Goal: Find specific page/section: Find specific page/section

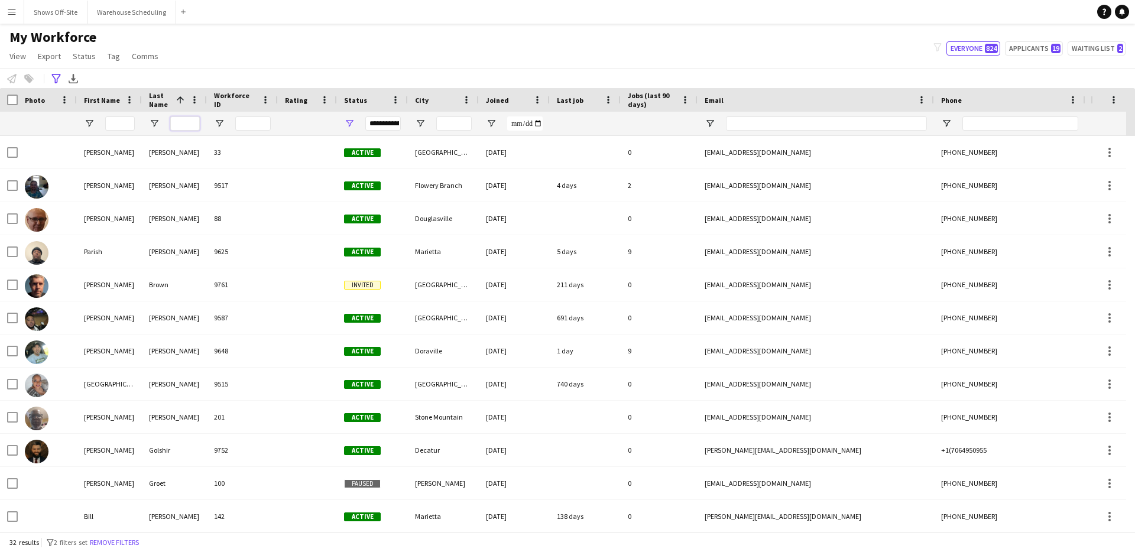
click at [192, 119] on input "Last Name Filter Input" at bounding box center [185, 123] width 30 height 14
click at [191, 118] on input "Last Name Filter Input" at bounding box center [185, 123] width 30 height 14
type input "******"
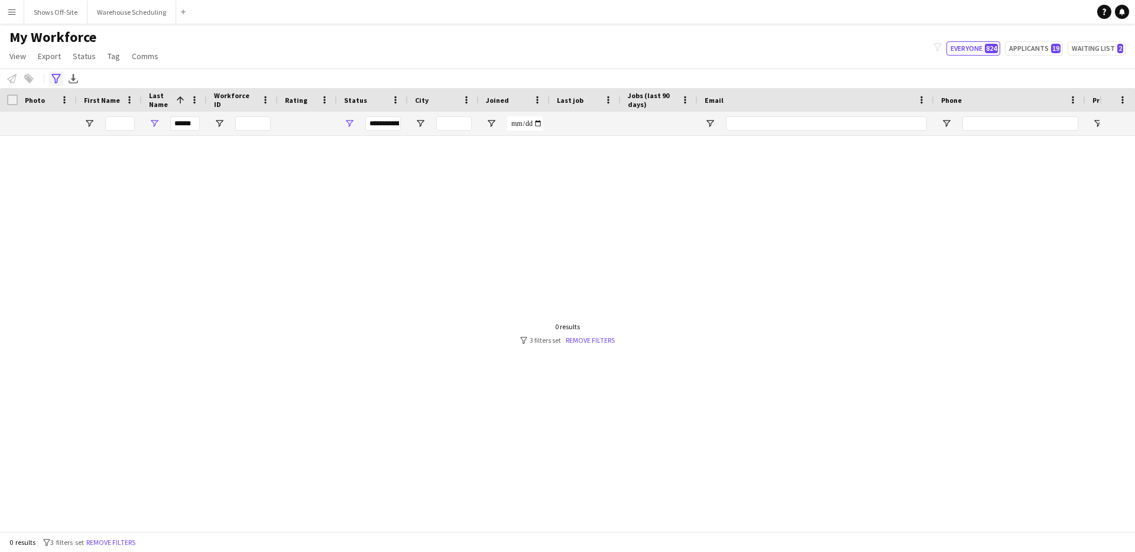
click at [56, 80] on icon "Advanced filters" at bounding box center [55, 78] width 9 height 9
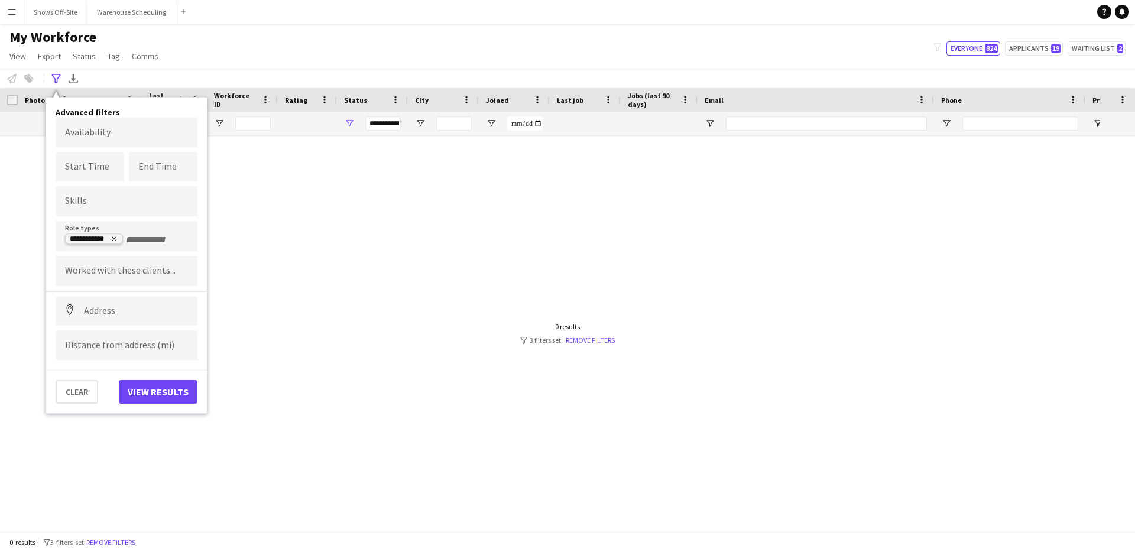
click at [117, 243] on delete-icon "Remove tag" at bounding box center [112, 239] width 9 height 9
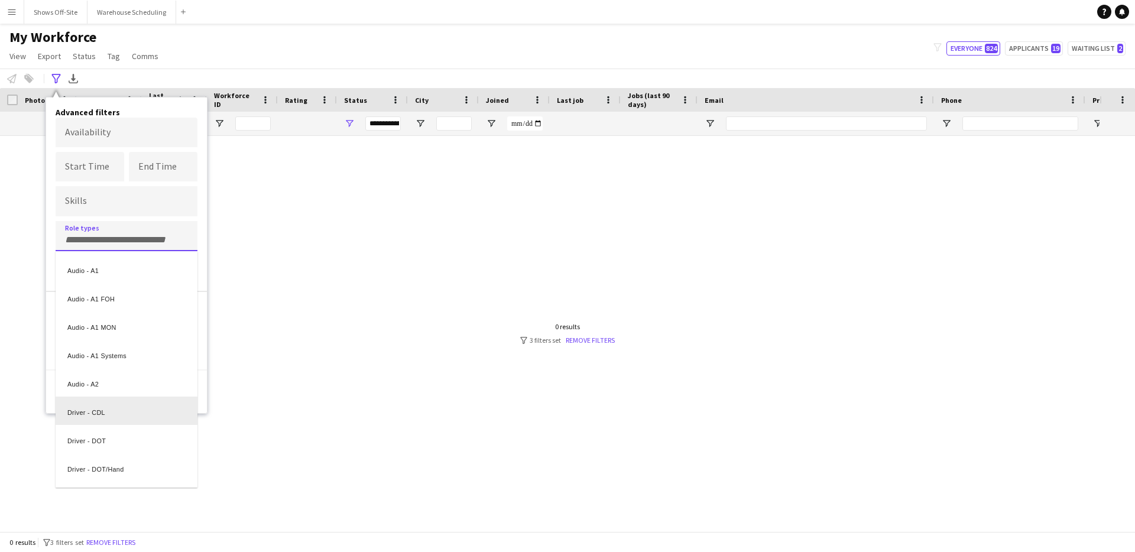
click at [359, 275] on div at bounding box center [567, 276] width 1135 height 552
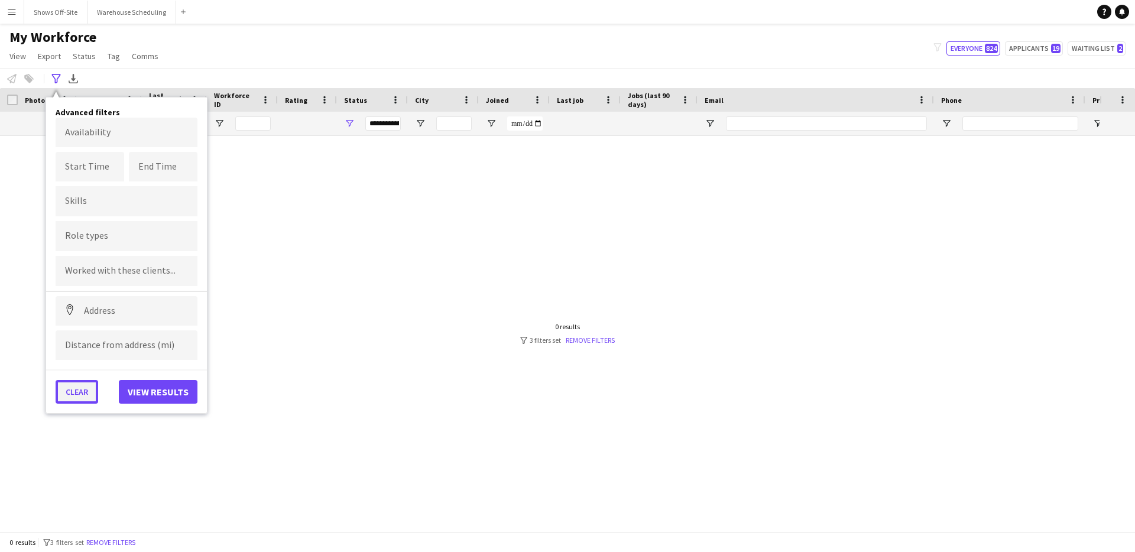
click at [89, 388] on button "Clear" at bounding box center [77, 392] width 43 height 24
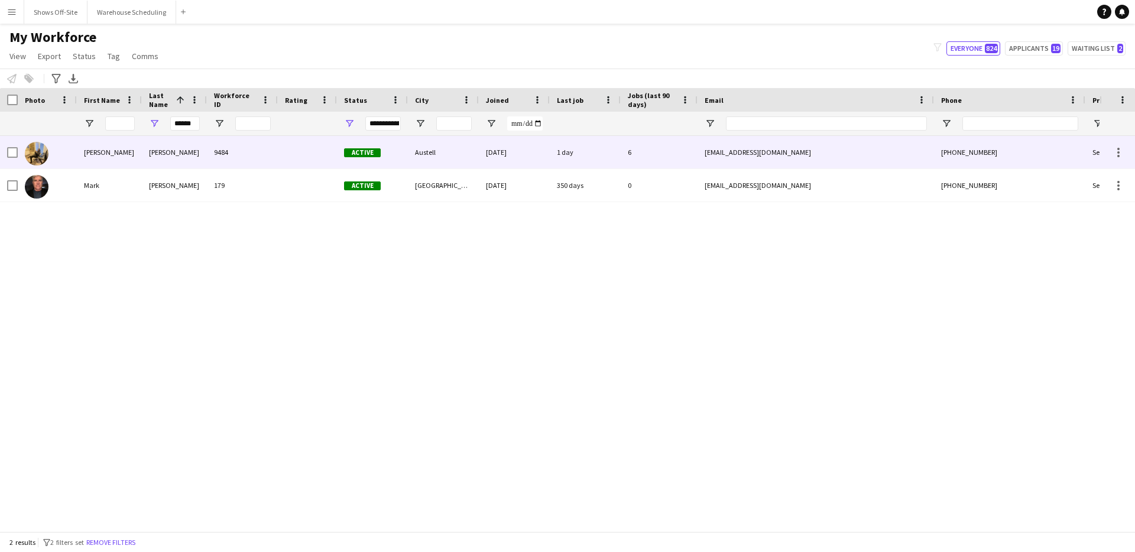
click at [184, 152] on div "Culver" at bounding box center [174, 152] width 65 height 32
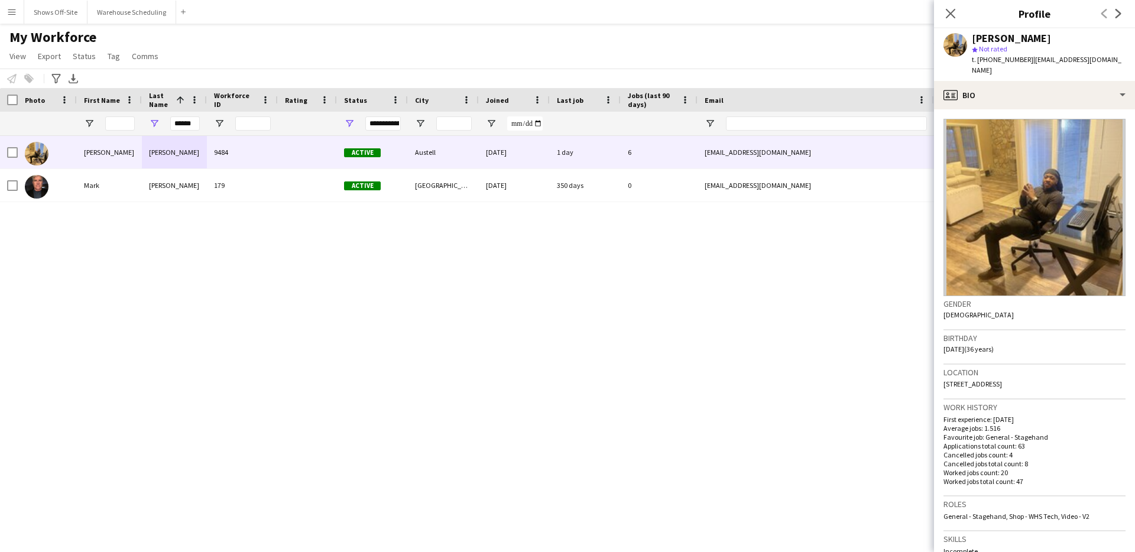
click at [1054, 109] on app-crew-profile-bio "Gender Male Birthday 04-18-1989 (36 years) Location 1151 Aspen Log Place, Auste…" at bounding box center [1034, 330] width 201 height 443
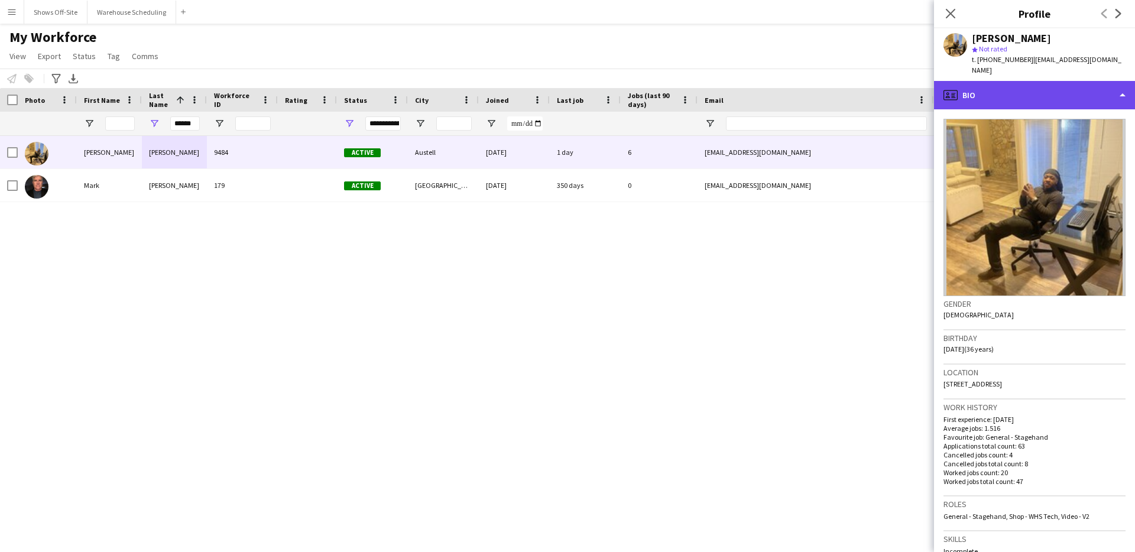
click at [1055, 96] on div "profile Bio" at bounding box center [1034, 95] width 201 height 28
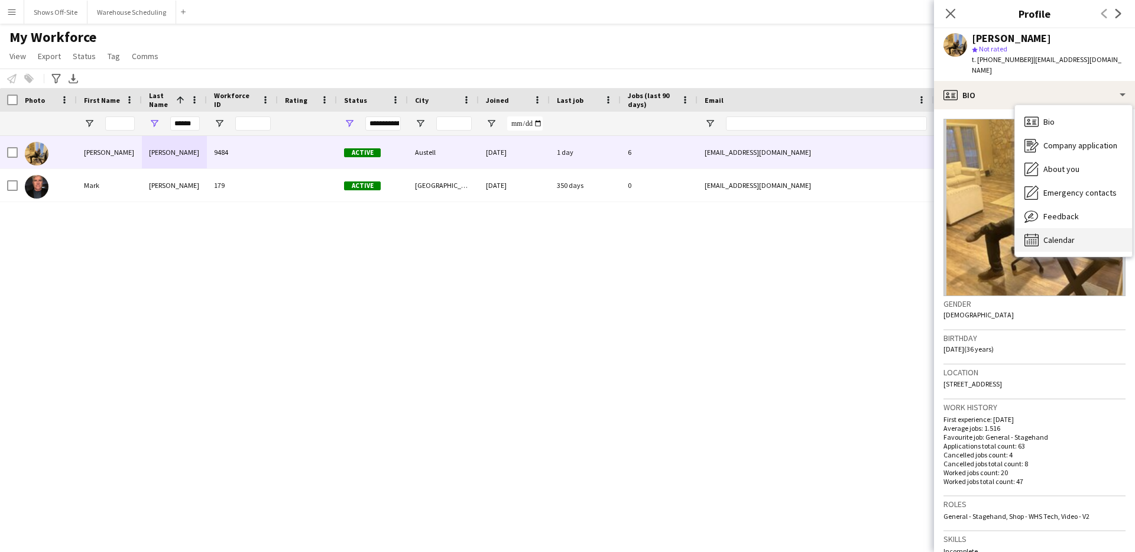
click at [1049, 235] on span "Calendar" at bounding box center [1058, 240] width 31 height 11
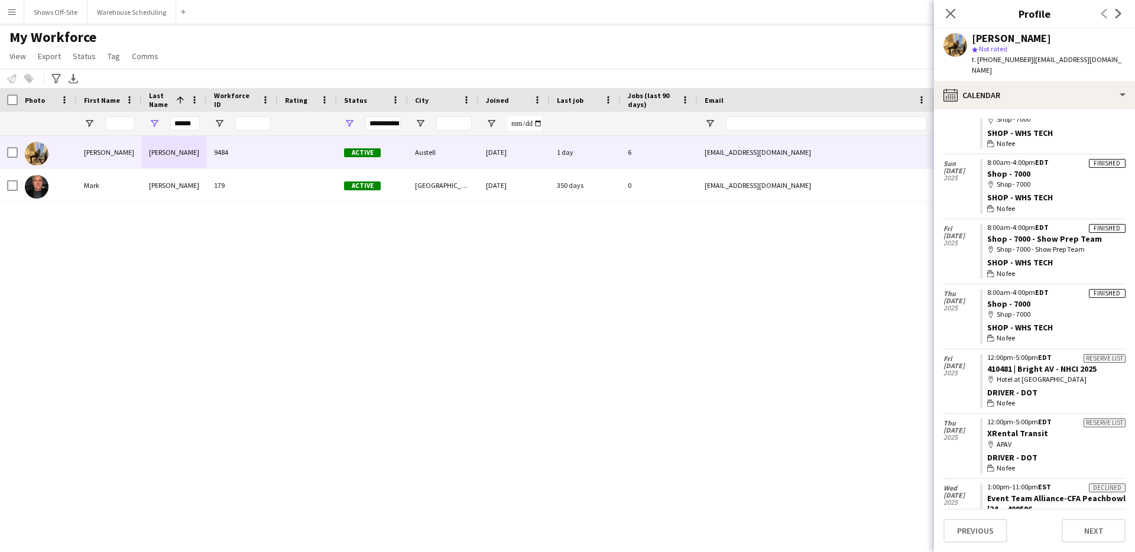
scroll to position [1407, 0]
